Goal: Task Accomplishment & Management: Use online tool/utility

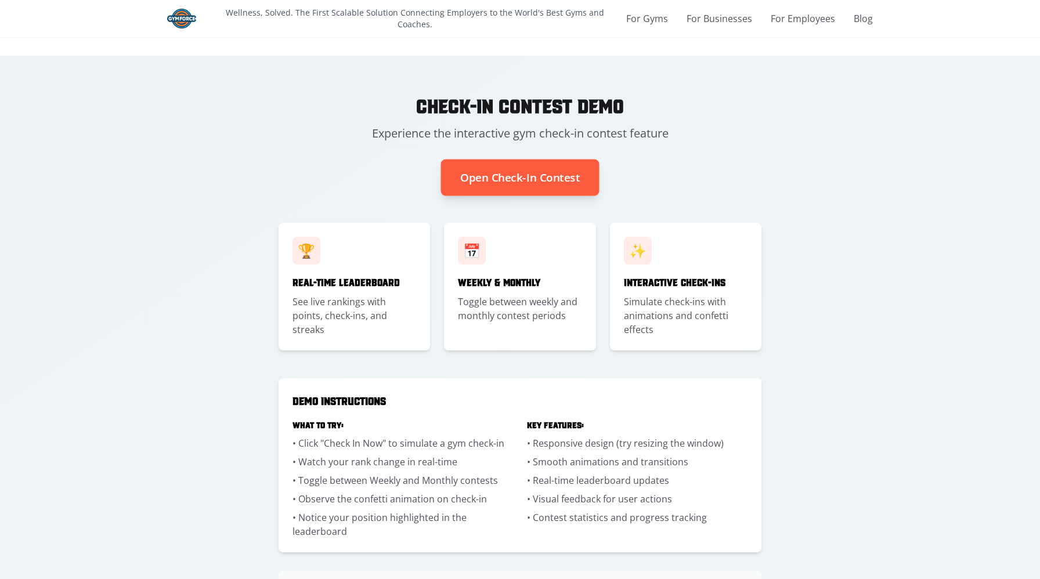
click at [502, 179] on button "Open Check-In Contest" at bounding box center [520, 178] width 159 height 37
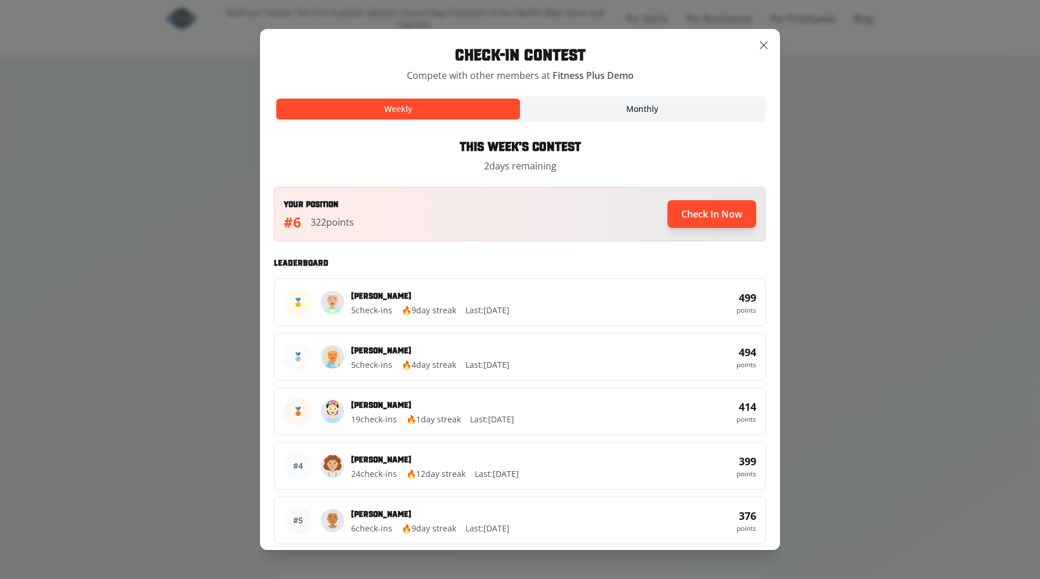
click at [688, 111] on button "Monthly" at bounding box center [642, 109] width 244 height 21
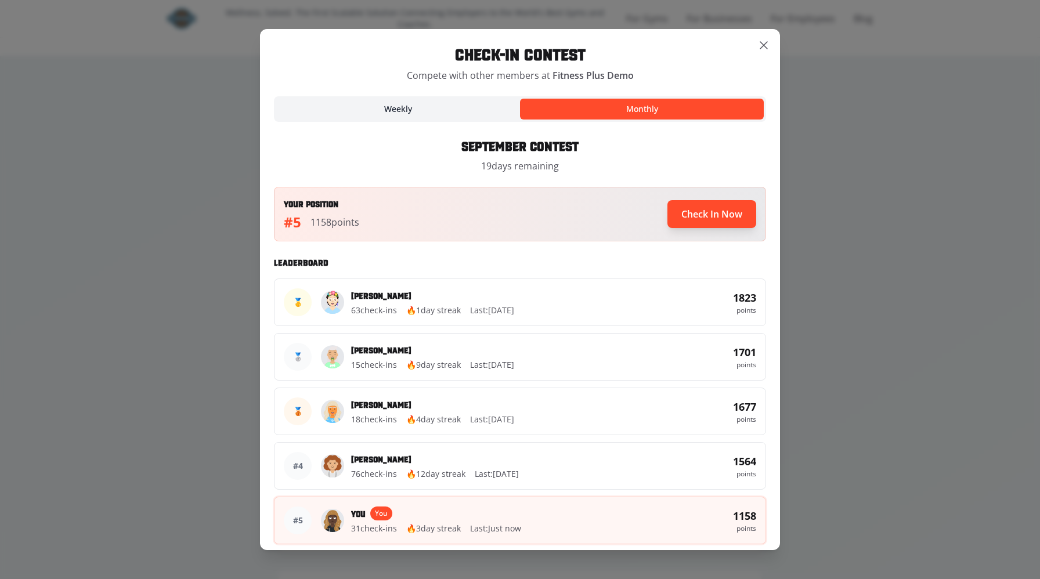
click at [478, 109] on button "Weekly" at bounding box center [398, 109] width 244 height 21
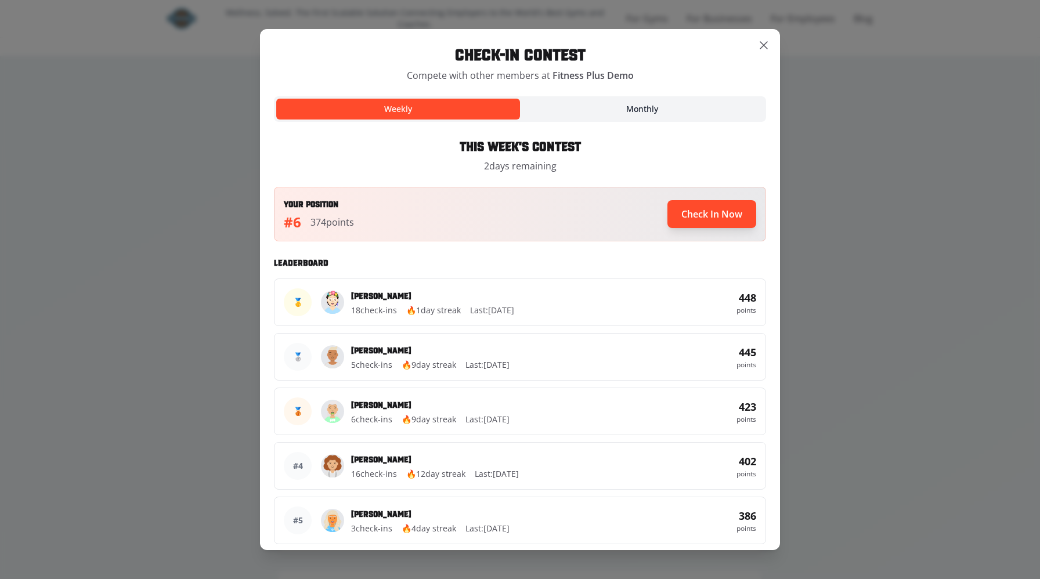
click at [569, 109] on button "Monthly" at bounding box center [642, 109] width 244 height 21
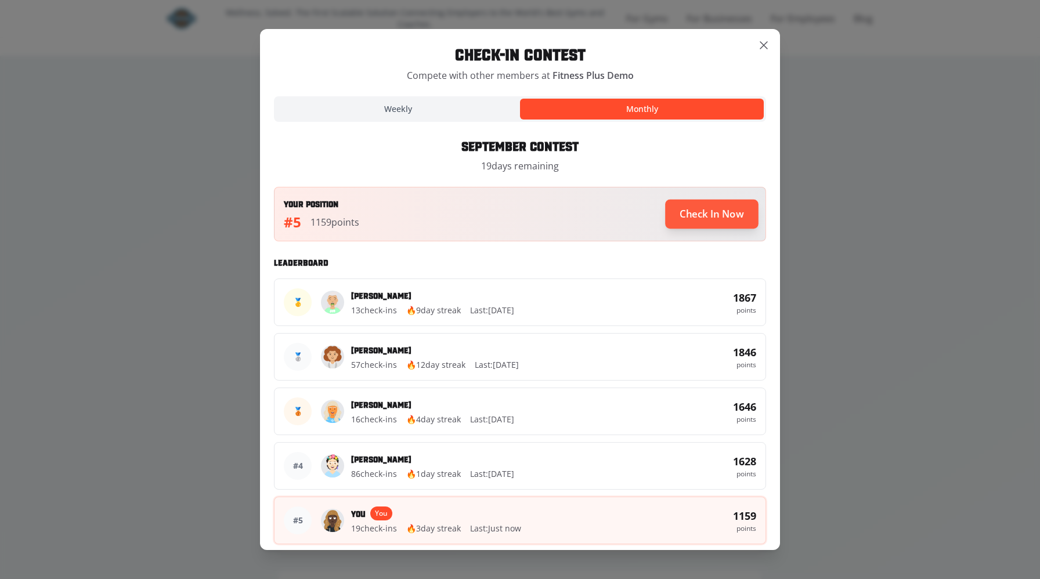
click at [692, 215] on button "Check In Now" at bounding box center [711, 214] width 93 height 29
click at [692, 215] on button "Check In Now" at bounding box center [712, 214] width 88 height 28
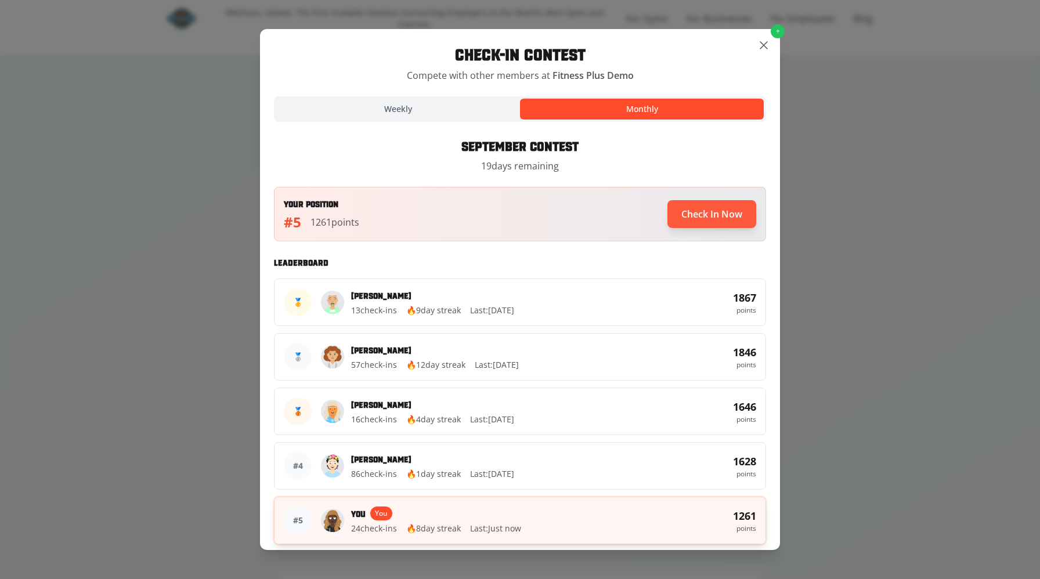
click at [692, 215] on button "Check In Now" at bounding box center [712, 214] width 89 height 28
click at [692, 215] on button "Check In Now" at bounding box center [712, 213] width 88 height 27
click at [692, 215] on button "Check In Now" at bounding box center [712, 214] width 86 height 27
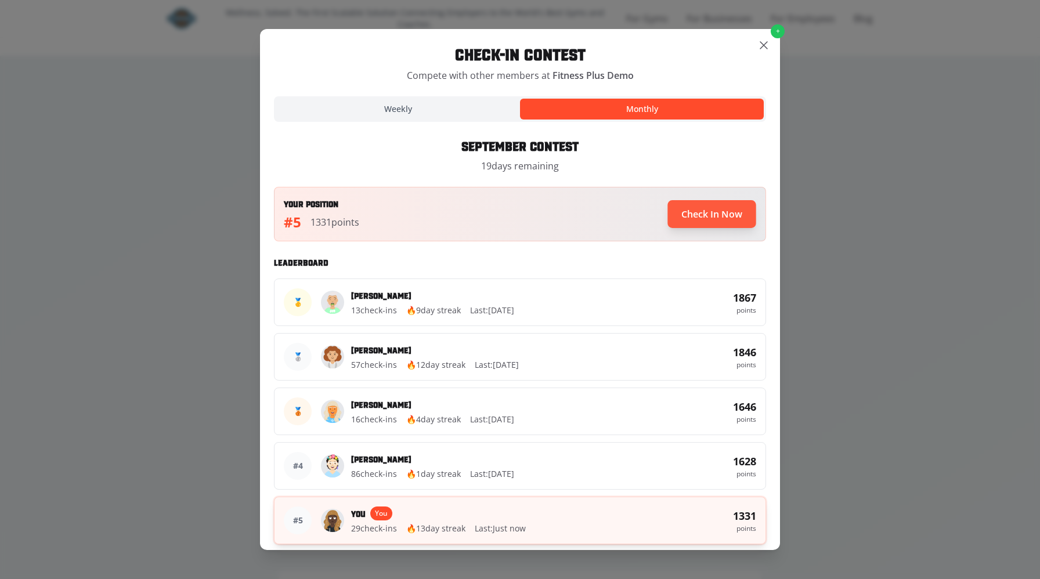
click at [692, 215] on button "Check In Now" at bounding box center [712, 214] width 88 height 28
click at [692, 215] on button "Check In Now" at bounding box center [712, 213] width 88 height 27
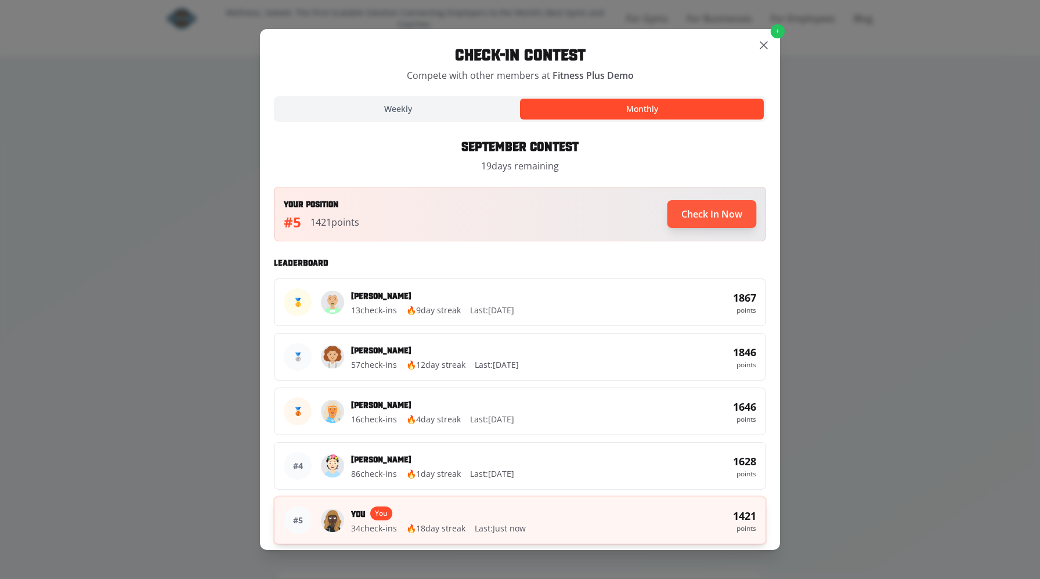
click at [692, 215] on button "Check In Now" at bounding box center [712, 214] width 89 height 28
click at [692, 215] on button "Check In Now" at bounding box center [712, 214] width 87 height 27
click at [692, 215] on button "Check In Now" at bounding box center [712, 213] width 87 height 27
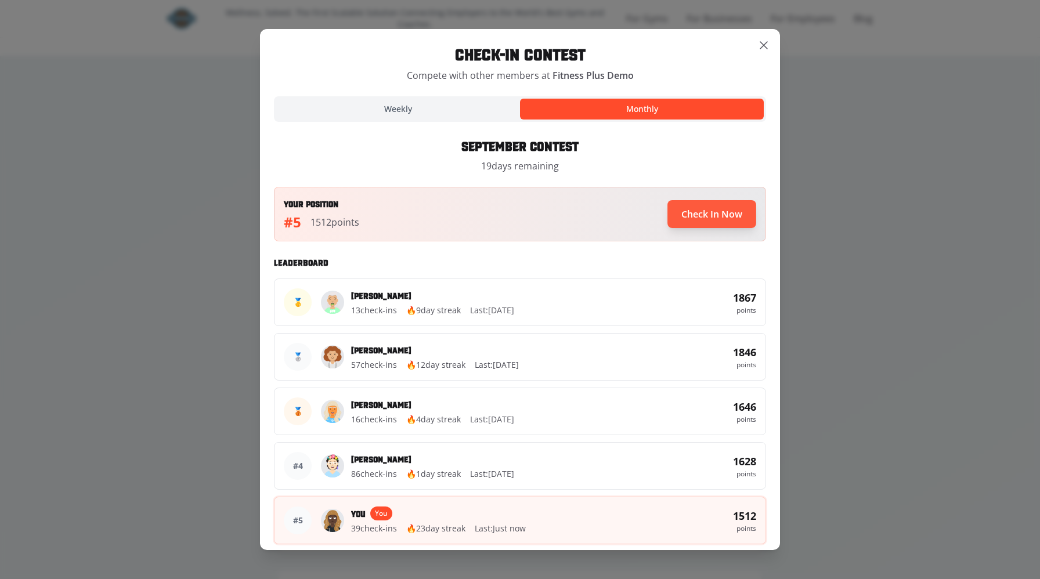
click at [692, 215] on button "Check In Now" at bounding box center [712, 214] width 89 height 28
click at [692, 215] on button "Check In Now" at bounding box center [712, 213] width 88 height 27
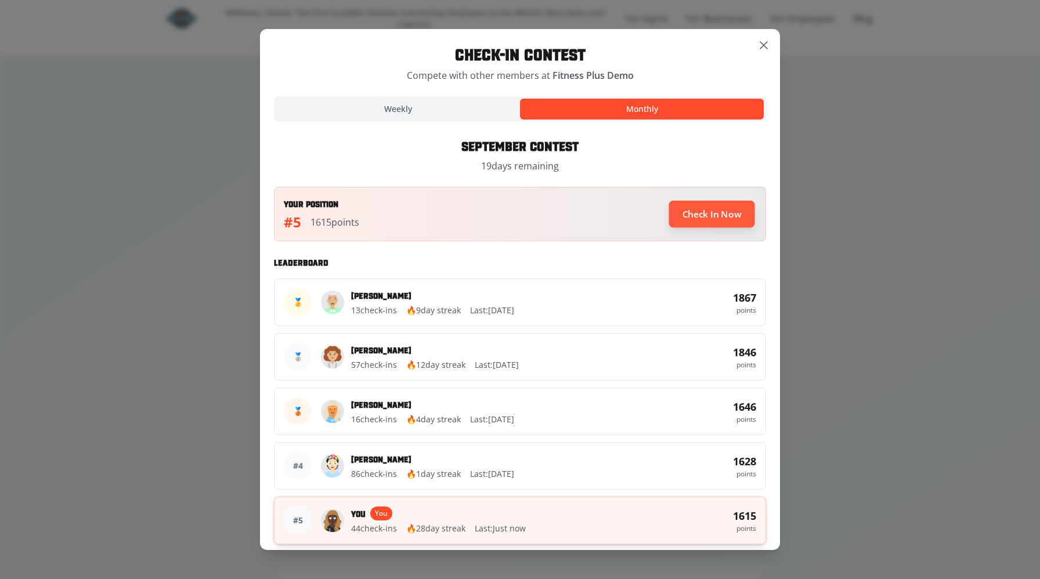
click at [692, 215] on button "Check In Now" at bounding box center [712, 214] width 86 height 27
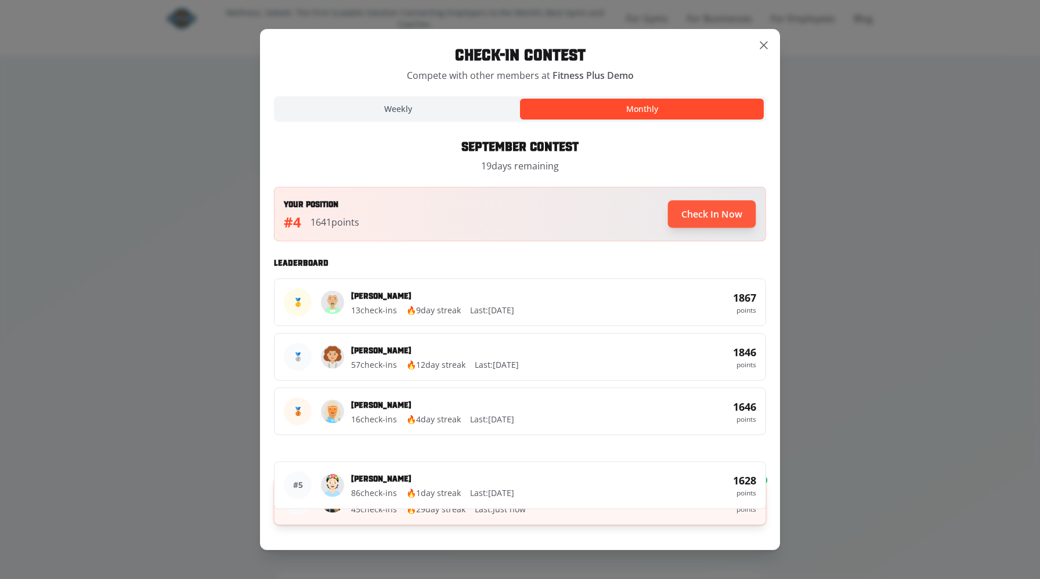
click at [692, 215] on button "Check In Now" at bounding box center [712, 214] width 88 height 28
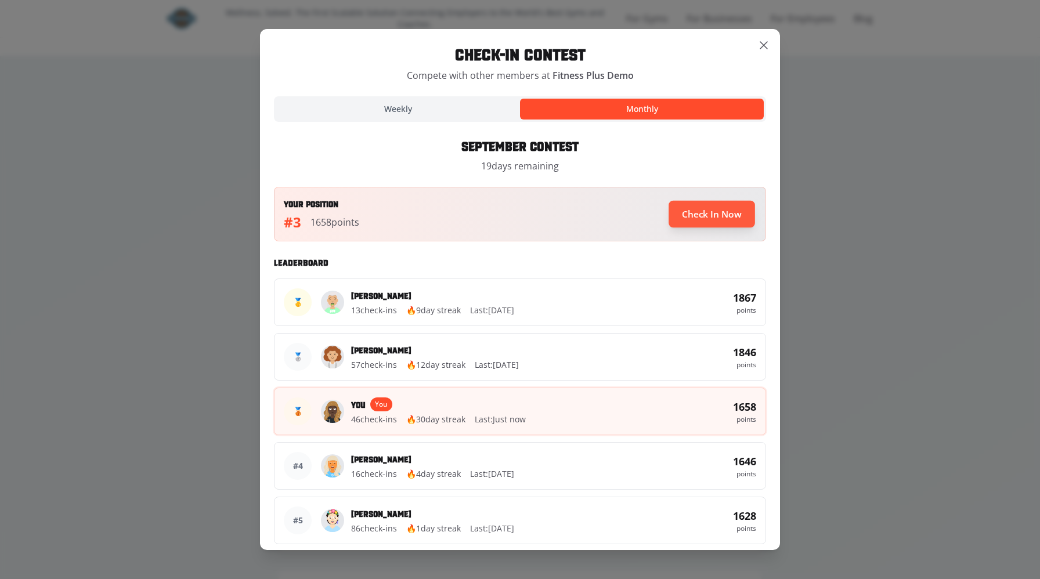
click at [692, 215] on button "Check In Now" at bounding box center [712, 214] width 87 height 27
click at [692, 215] on button "Check In Now" at bounding box center [712, 213] width 88 height 27
click at [692, 215] on button "Check In Now" at bounding box center [711, 214] width 93 height 29
click at [692, 215] on button "Check In Now" at bounding box center [712, 213] width 87 height 27
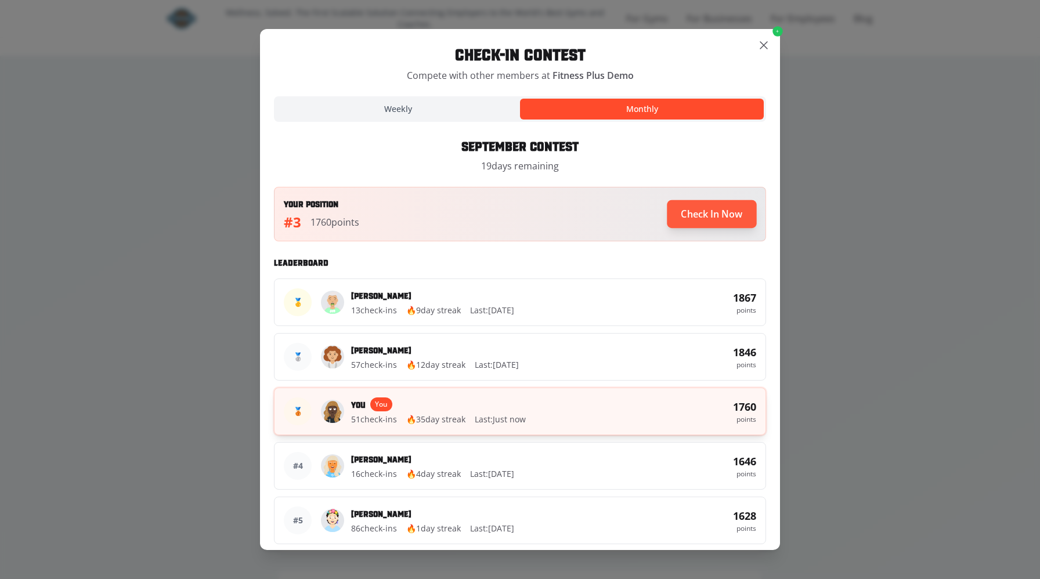
click at [692, 215] on button "Check In Now" at bounding box center [711, 214] width 89 height 28
click at [692, 215] on button "Check In Now" at bounding box center [712, 214] width 88 height 28
click at [692, 215] on button "Check In Now" at bounding box center [712, 213] width 88 height 27
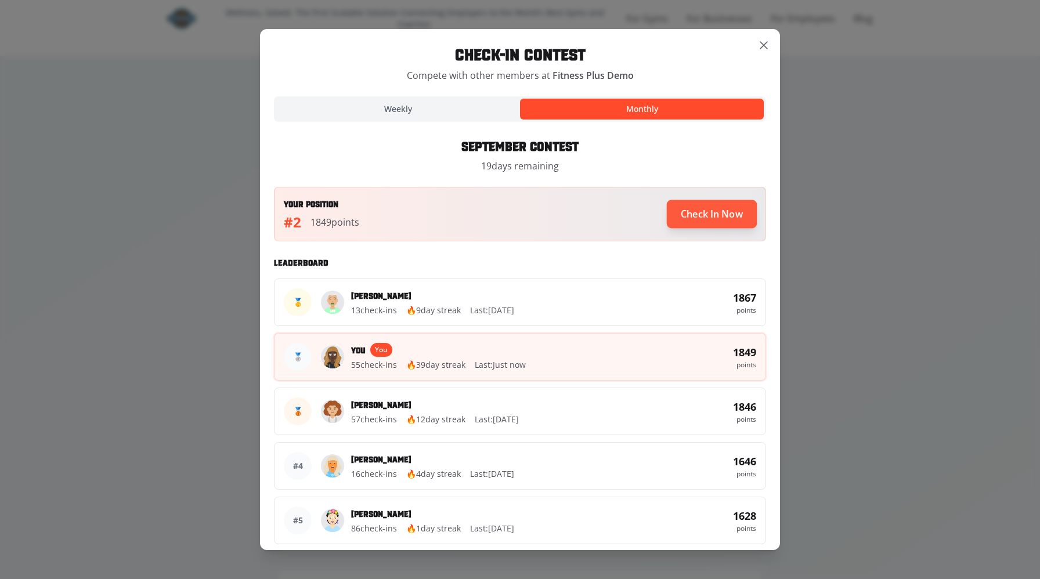
click at [692, 215] on button "Check In Now" at bounding box center [712, 214] width 91 height 28
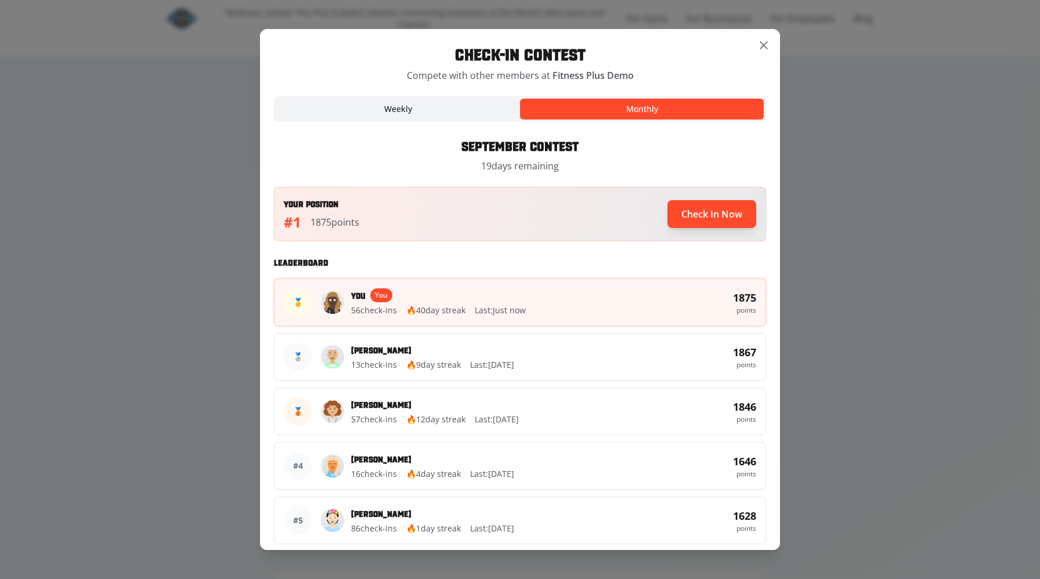
click at [424, 113] on button "Weekly" at bounding box center [398, 109] width 244 height 21
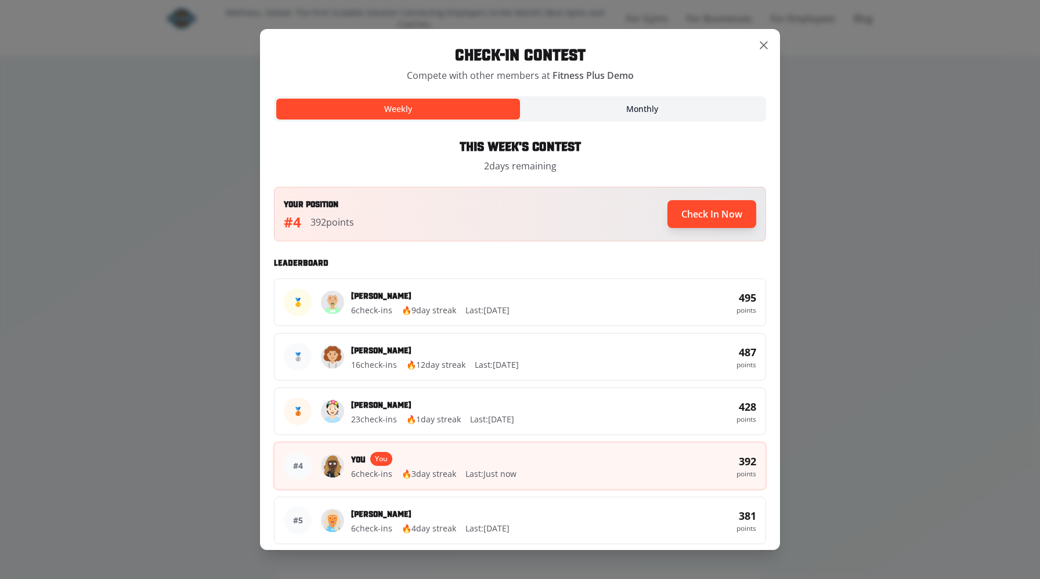
click at [660, 111] on button "Monthly" at bounding box center [642, 109] width 244 height 21
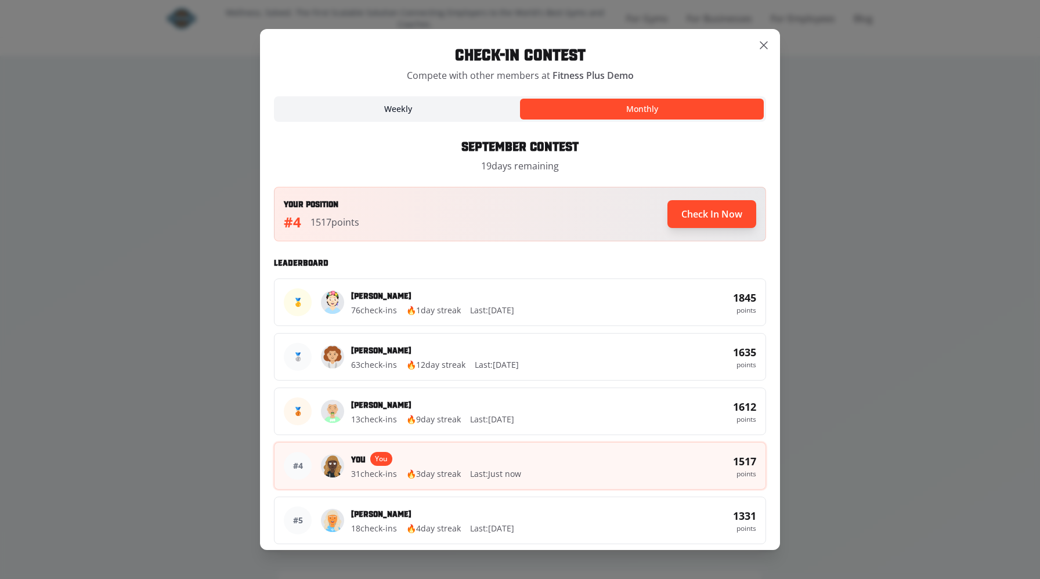
click at [428, 103] on button "Weekly" at bounding box center [398, 109] width 244 height 21
